Goal: Transaction & Acquisition: Book appointment/travel/reservation

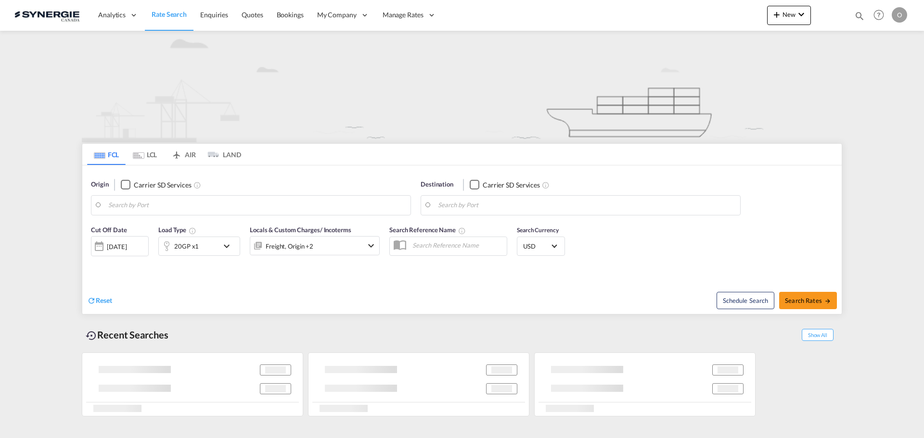
type input "Saskatoon, SK, CASAK"
type input "Navegantes, BRNVT"
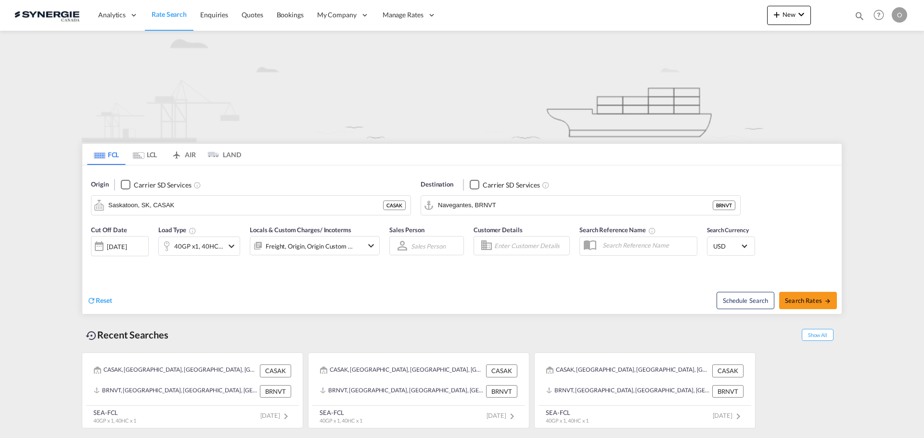
click at [858, 13] on md-icon "icon-magnify" at bounding box center [859, 16] width 11 height 11
paste input "SYC000015331"
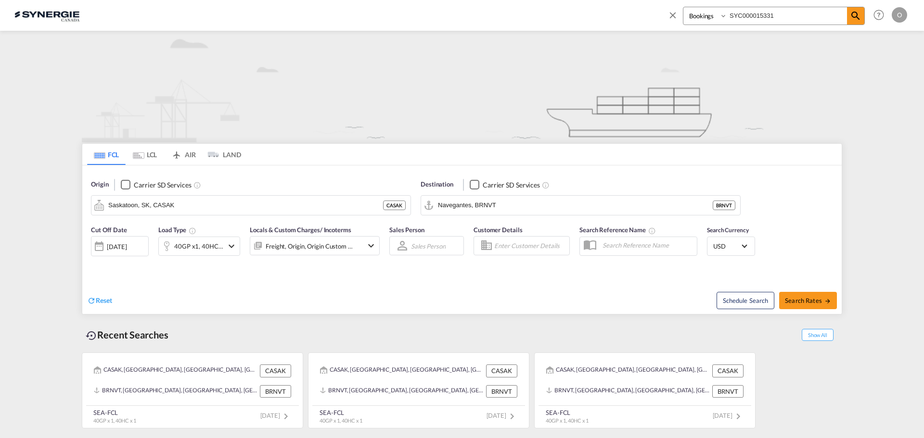
type input "SYC000015331"
click at [714, 16] on select "Bookings Quotes Enquiries" at bounding box center [706, 15] width 46 height 17
select select "Quotes"
click at [683, 7] on select "Bookings Quotes Enquiries" at bounding box center [706, 15] width 46 height 17
click at [855, 15] on md-icon "icon-magnify" at bounding box center [856, 16] width 12 height 12
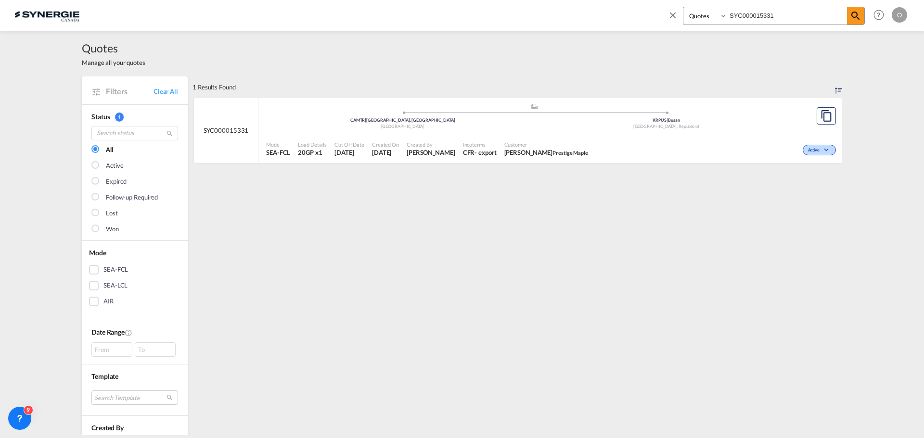
click at [459, 137] on div "Created By [PERSON_NAME]" at bounding box center [431, 149] width 56 height 24
click at [475, 148] on div "CFR" at bounding box center [469, 152] width 12 height 9
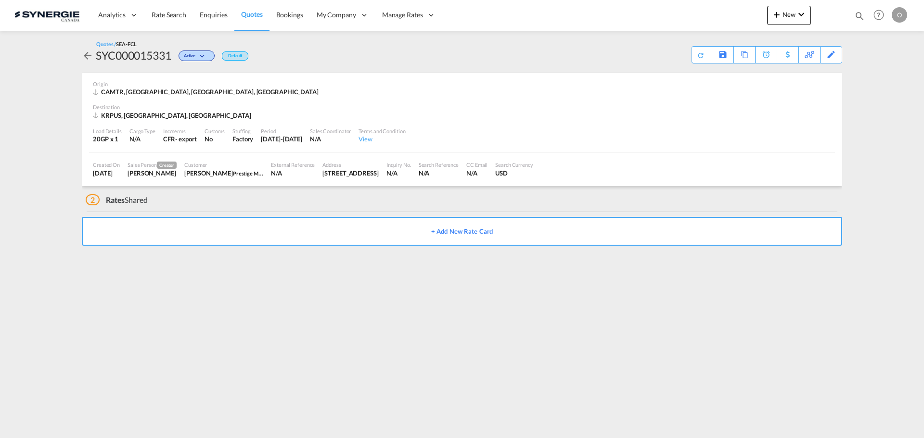
click at [364, 171] on div "296 rue Principale, St-Eusebe, QC" at bounding box center [350, 173] width 56 height 9
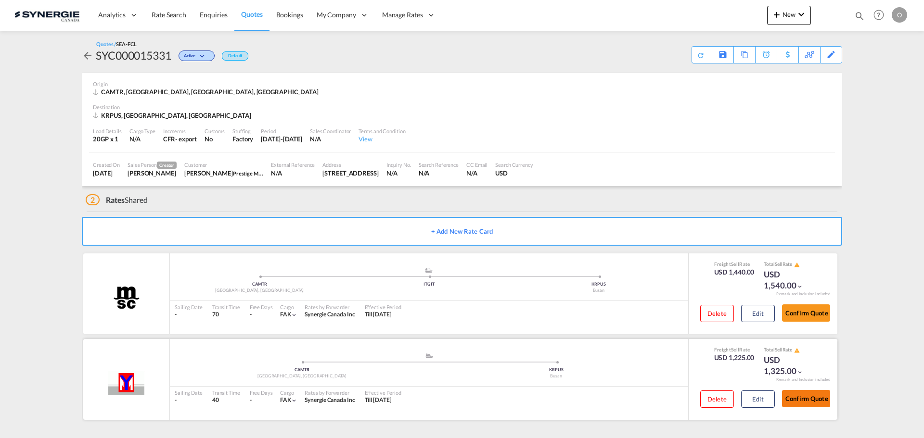
click at [802, 400] on button "Confirm Quote" at bounding box center [806, 398] width 48 height 17
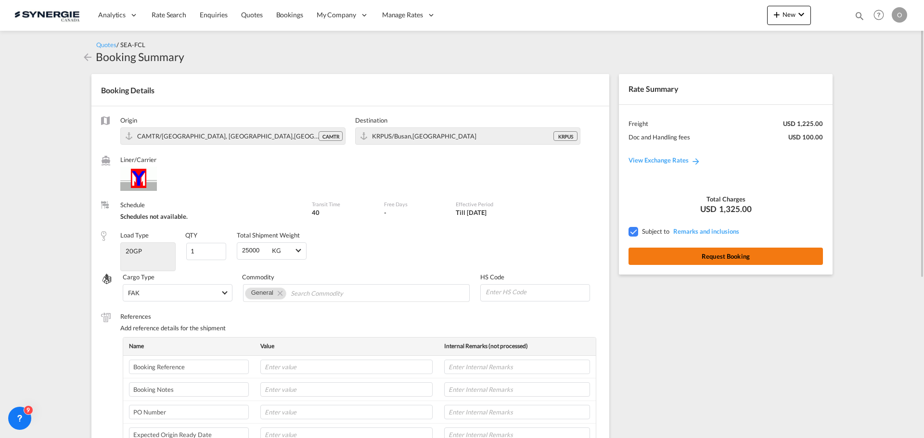
click at [712, 256] on button "Request Booking" at bounding box center [725, 256] width 194 height 17
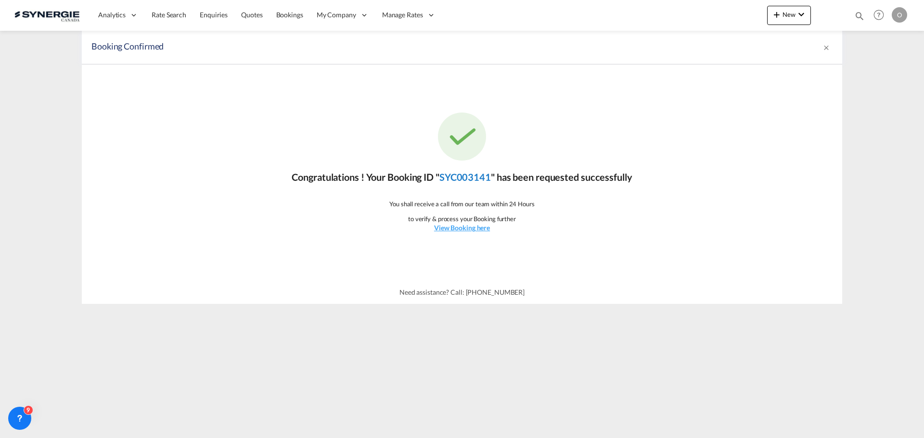
click at [462, 178] on link "SYC003141" at bounding box center [464, 177] width 51 height 12
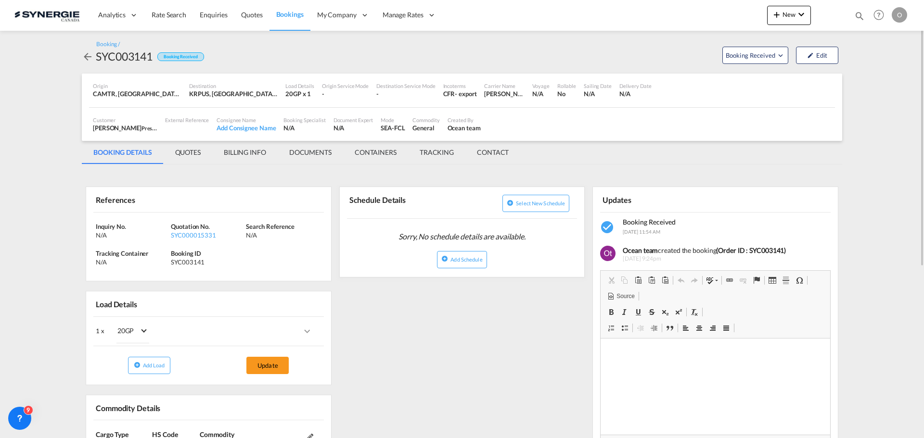
click at [188, 149] on md-tab-item "QUOTES" at bounding box center [188, 152] width 49 height 23
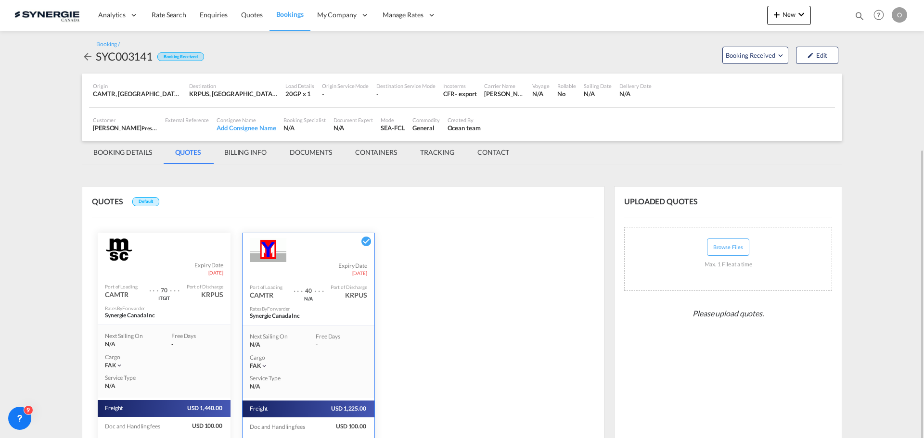
scroll to position [81, 0]
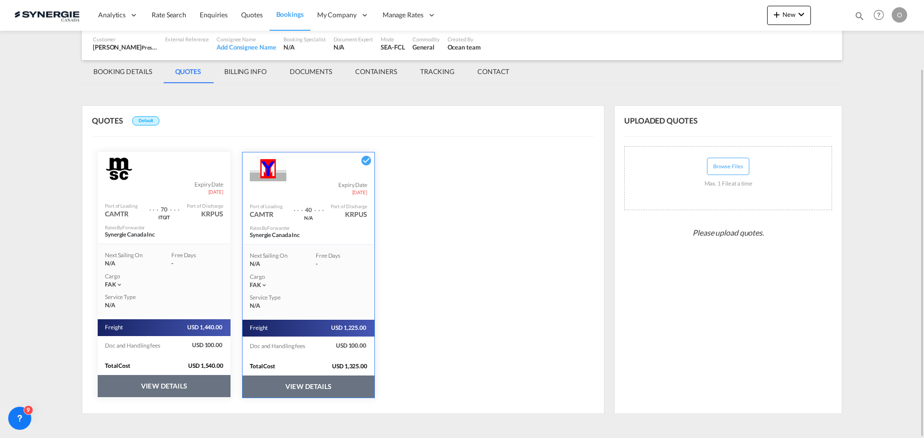
click at [302, 384] on button "VIEW DETAILS" at bounding box center [309, 387] width 132 height 22
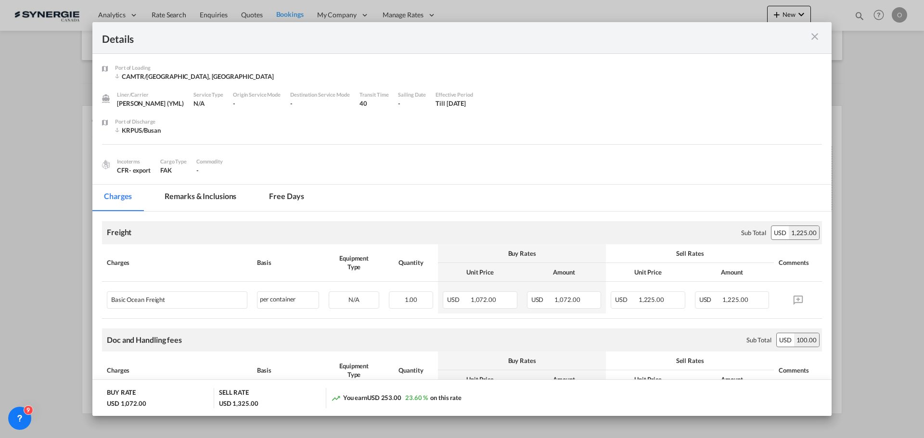
click at [207, 195] on md-tab-item "Remarks & Inclusions" at bounding box center [200, 198] width 95 height 26
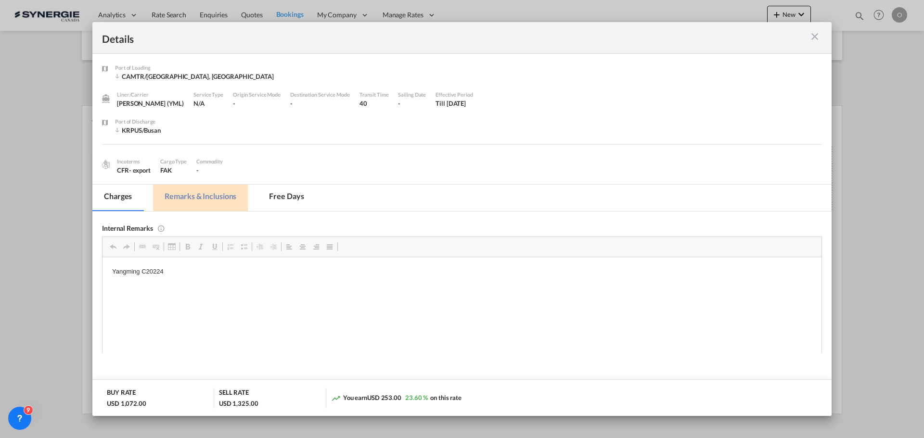
scroll to position [0, 0]
drag, startPoint x: 142, startPoint y: 270, endPoint x: 165, endPoint y: 270, distance: 22.6
drag, startPoint x: 141, startPoint y: 271, endPoint x: 168, endPoint y: 272, distance: 26.5
click at [168, 272] on p "Yangming C20224" at bounding box center [462, 272] width 700 height 10
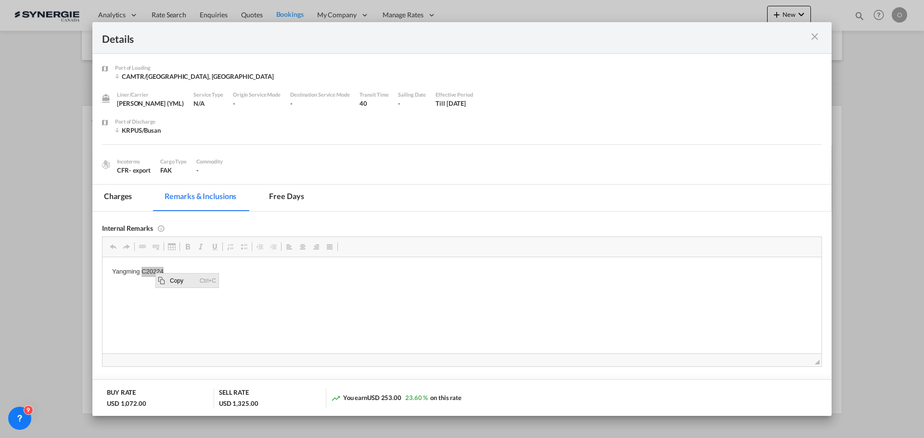
click at [179, 281] on span "Copy" at bounding box center [182, 280] width 30 height 14
copy p "C20224"
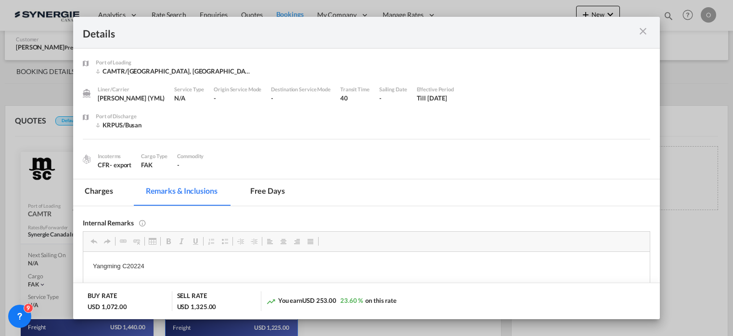
click at [645, 28] on md-icon "icon-close m-3 fg-AAA8AD cursor" at bounding box center [643, 32] width 12 height 12
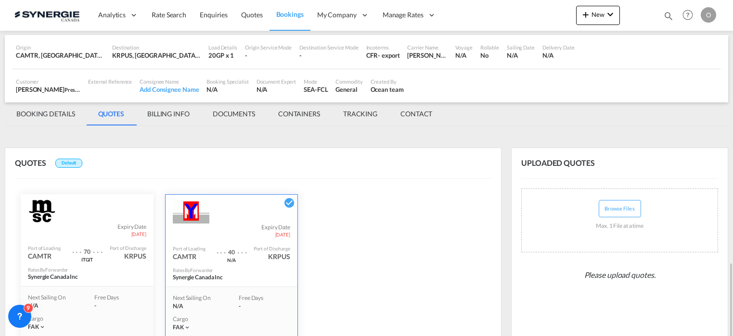
scroll to position [183, 0]
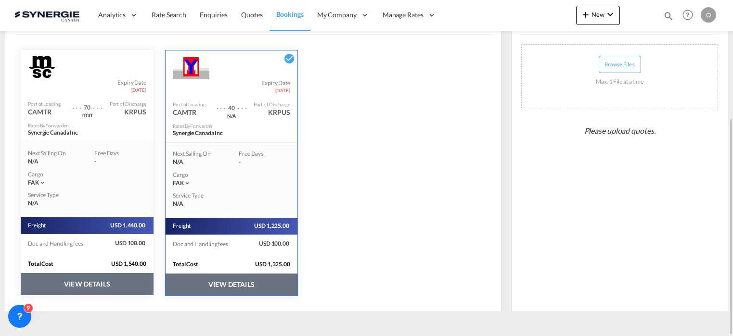
click at [235, 279] on button "VIEW DETAILS" at bounding box center [232, 285] width 132 height 22
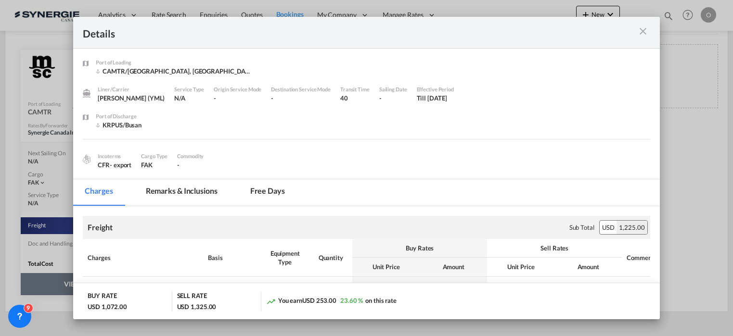
click at [190, 191] on md-tab-item "Remarks & Inclusions" at bounding box center [181, 192] width 95 height 26
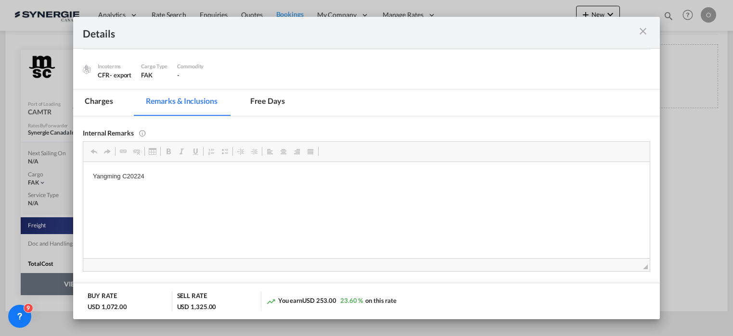
scroll to position [96, 0]
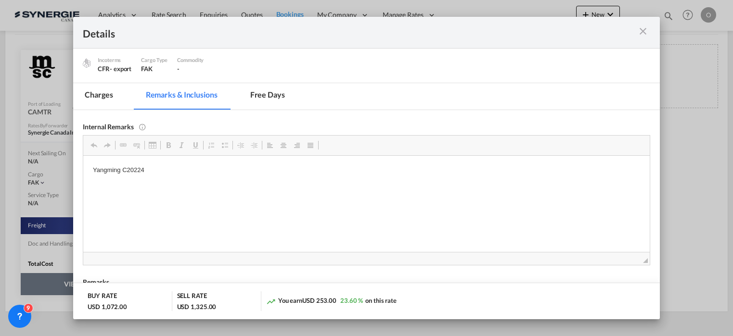
drag, startPoint x: 122, startPoint y: 168, endPoint x: 144, endPoint y: 168, distance: 21.7
drag, startPoint x: 122, startPoint y: 168, endPoint x: 144, endPoint y: 169, distance: 22.6
click at [144, 169] on p "Yangming C20224" at bounding box center [366, 170] width 547 height 10
click at [151, 175] on span "Copy" at bounding box center [159, 176] width 30 height 14
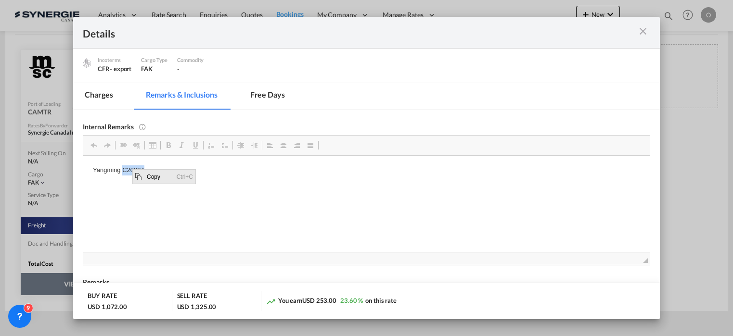
copy p "C20224"
